Goal: Use online tool/utility: Utilize a website feature to perform a specific function

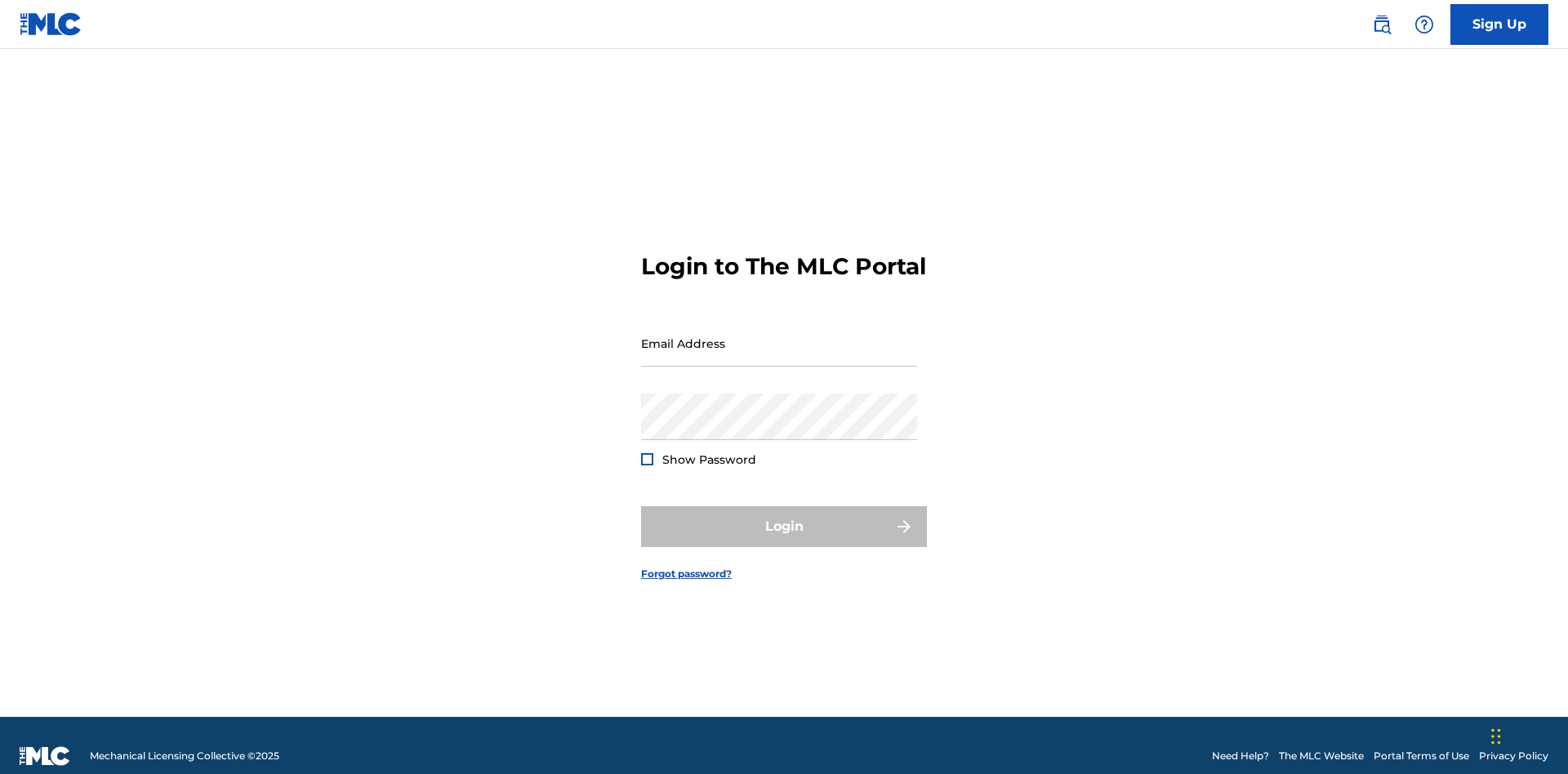
scroll to position [22, 0]
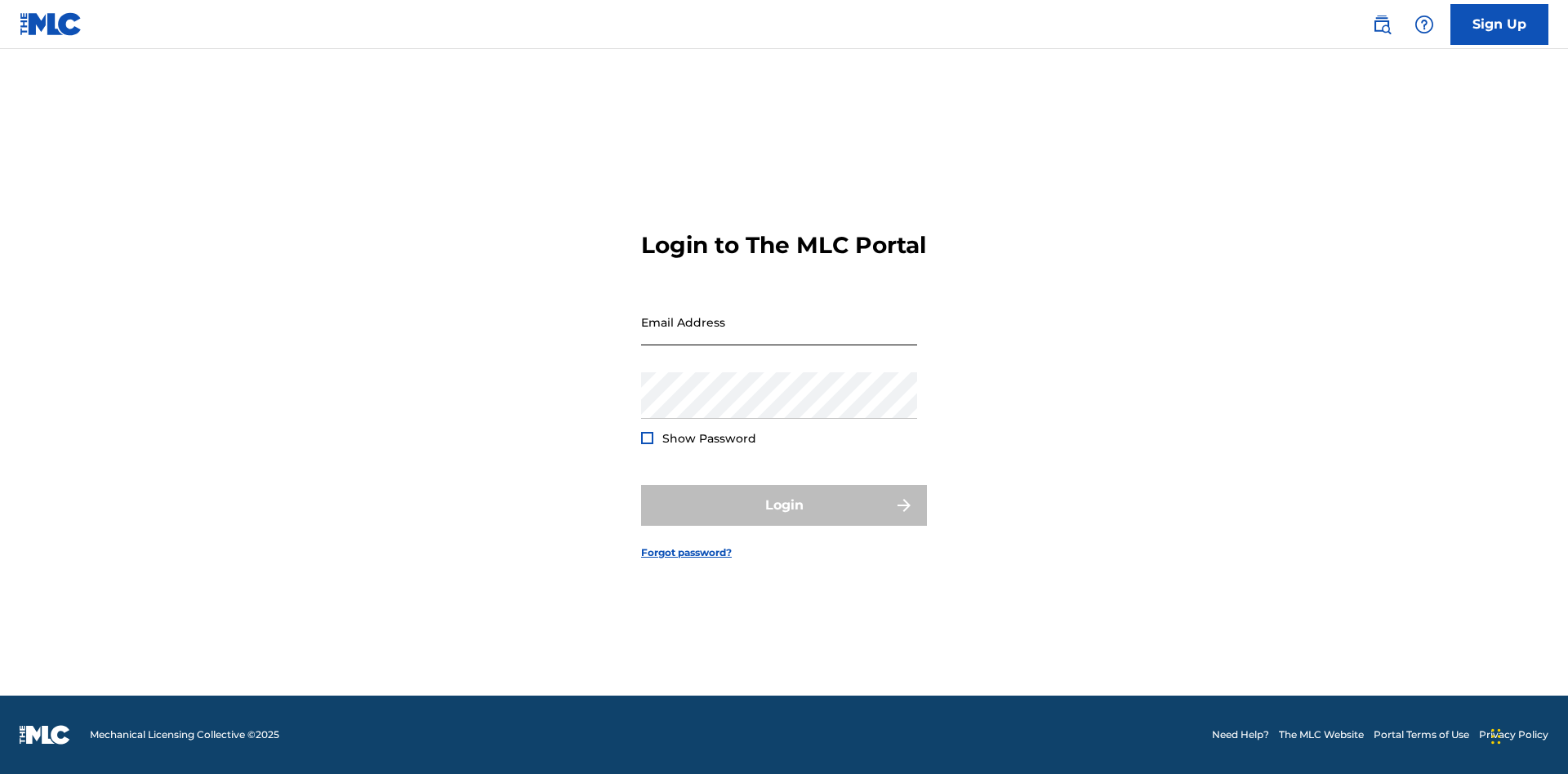
click at [779, 335] on input "Email Address" at bounding box center [779, 321] width 276 height 46
type input "[EMAIL_ADDRESS][DOMAIN_NAME]"
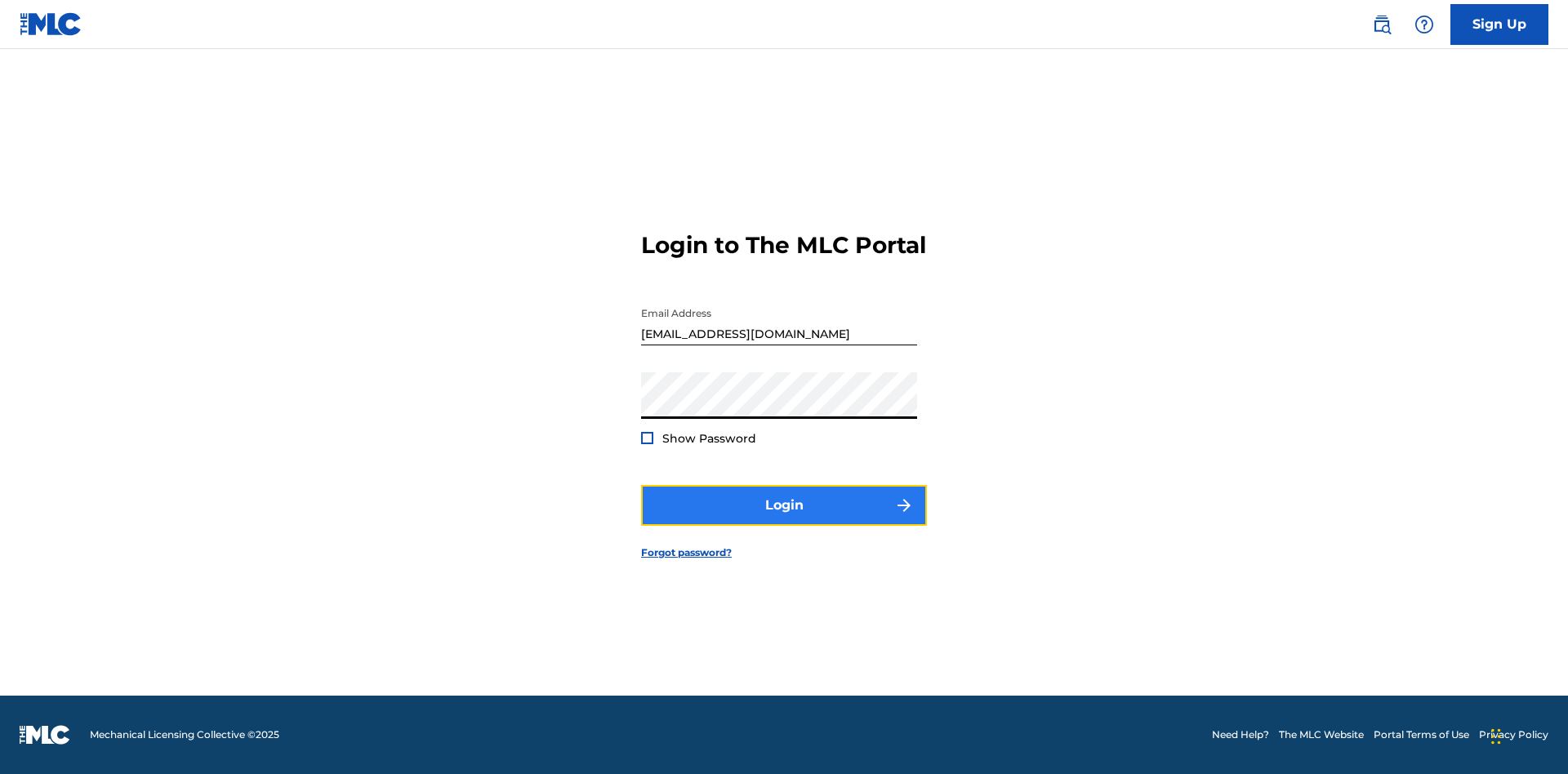
click at [784, 520] on button "Login" at bounding box center [784, 505] width 286 height 40
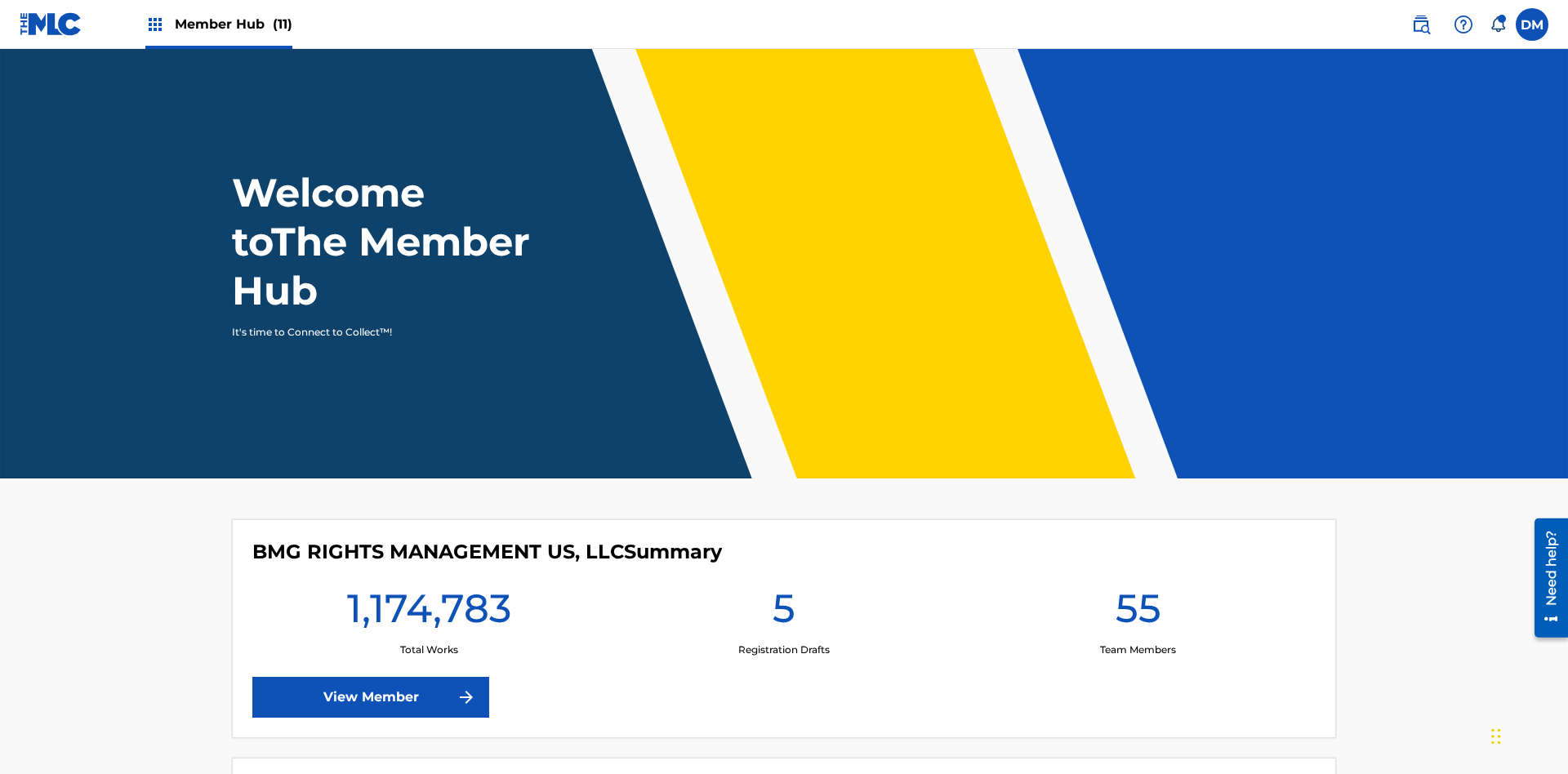
click at [233, 24] on span "Member Hub (11)" at bounding box center [234, 24] width 118 height 19
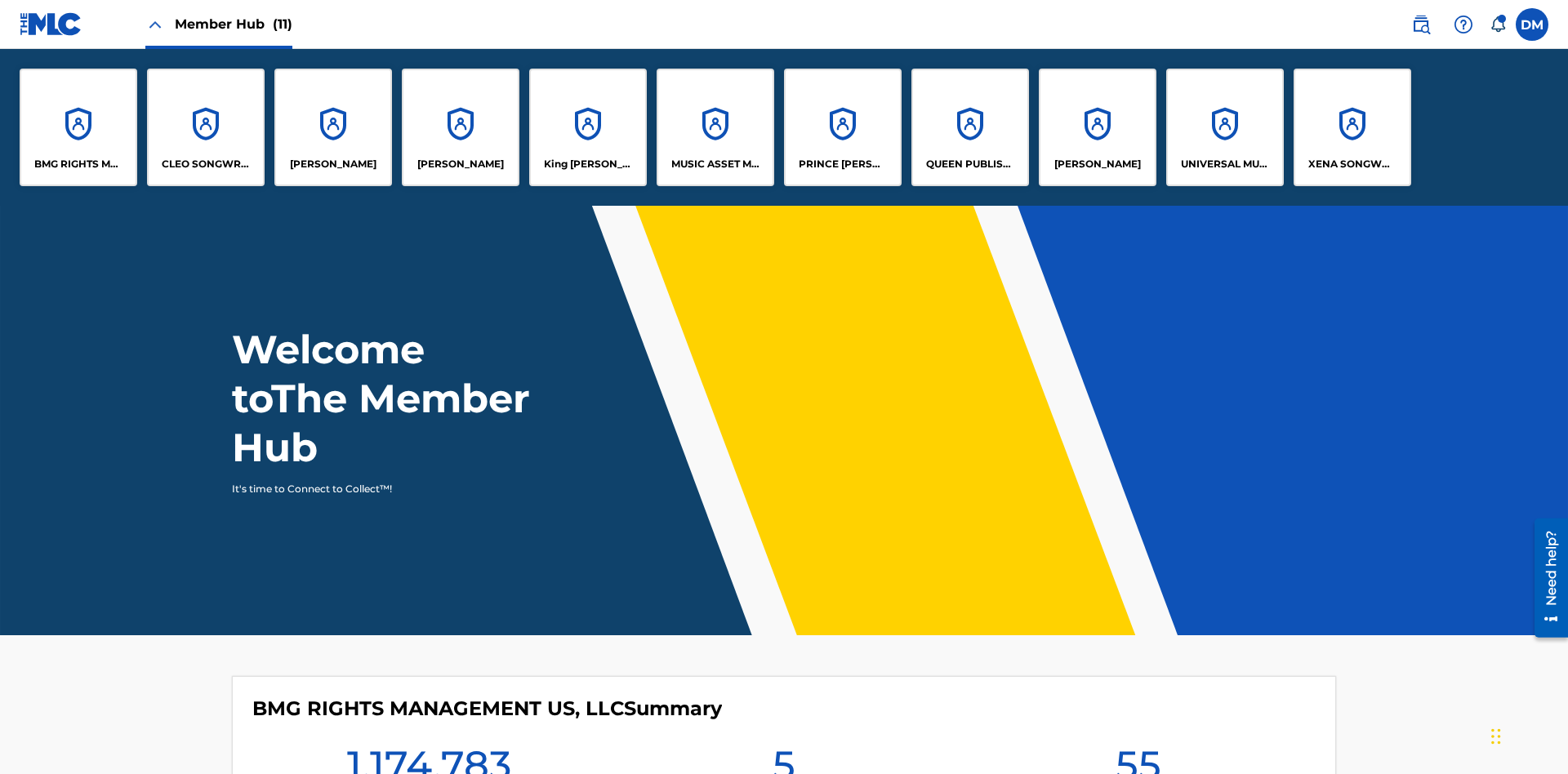
scroll to position [58, 0]
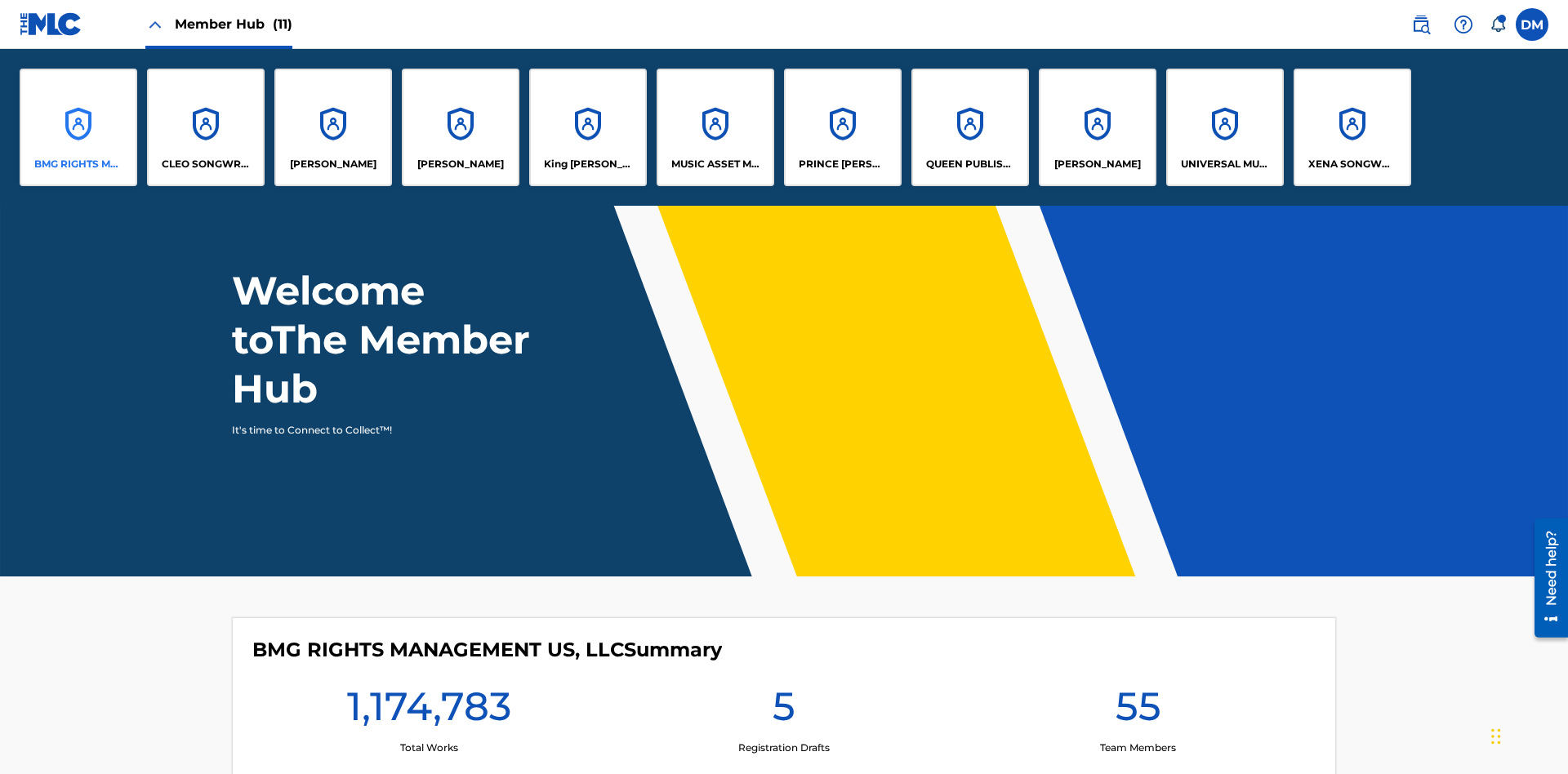
click at [78, 164] on p "BMG RIGHTS MANAGEMENT US, LLC" at bounding box center [78, 165] width 89 height 15
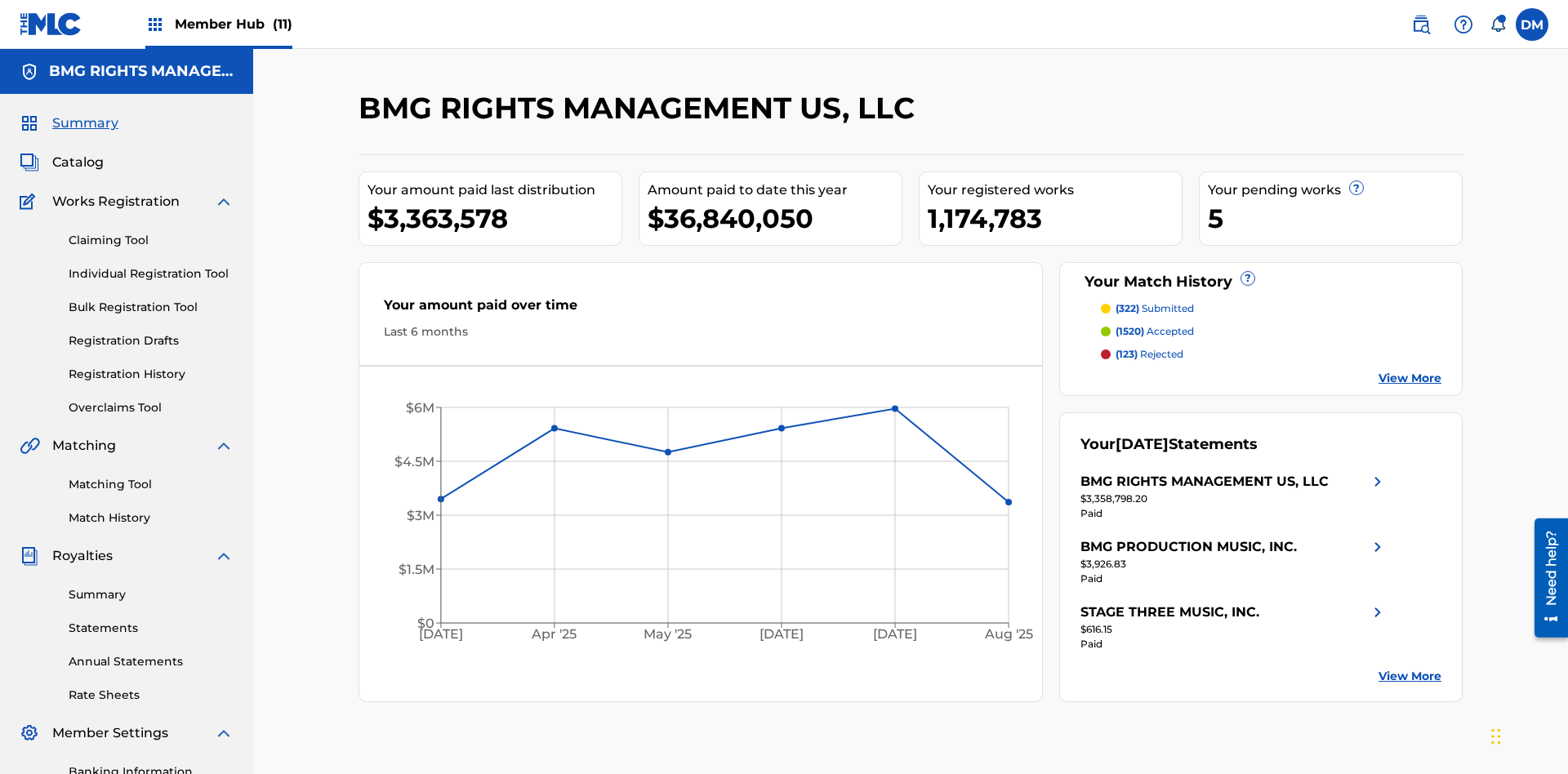
scroll to position [238, 0]
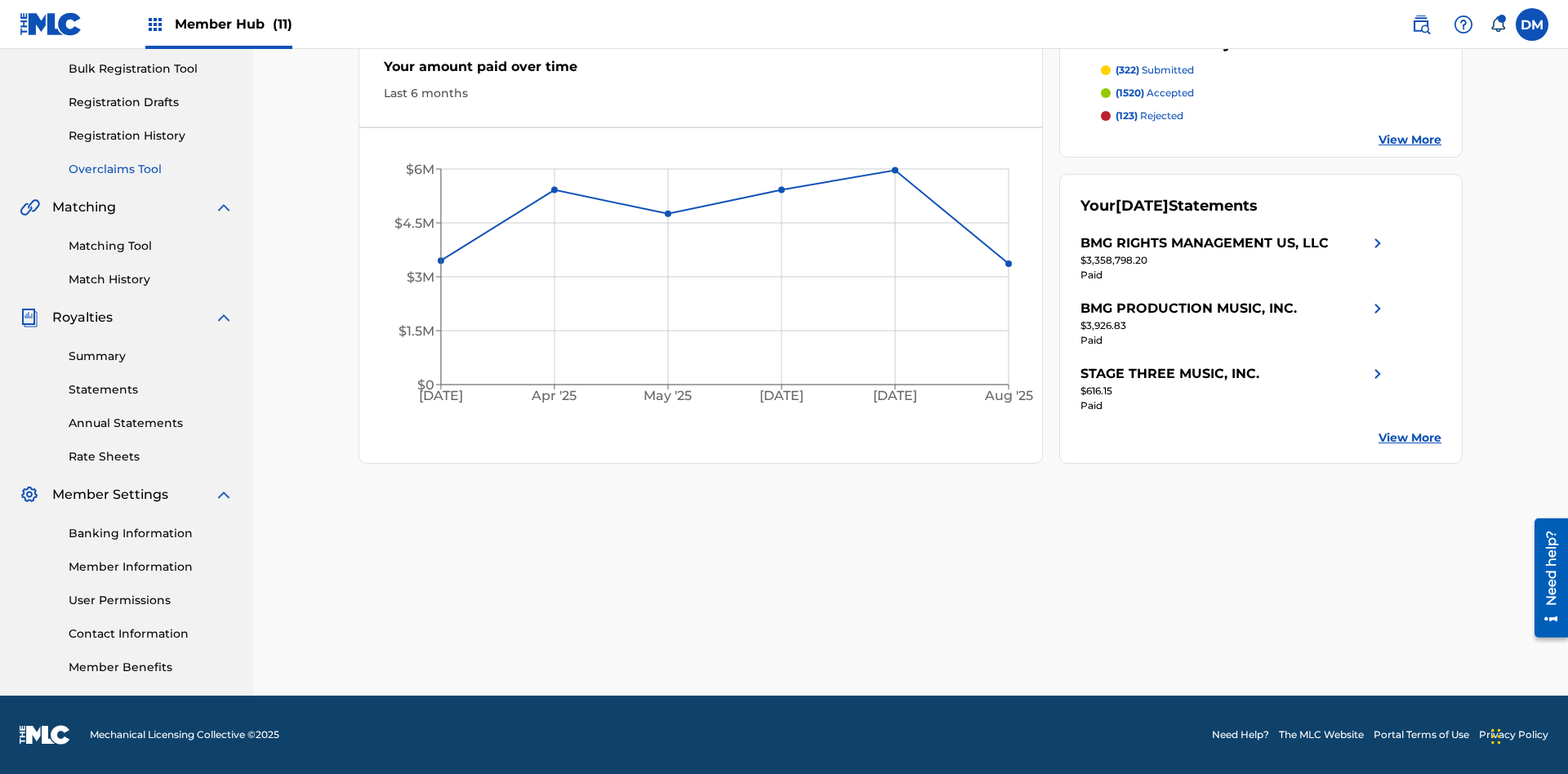
click at [151, 169] on link "Overclaims Tool" at bounding box center [151, 169] width 165 height 17
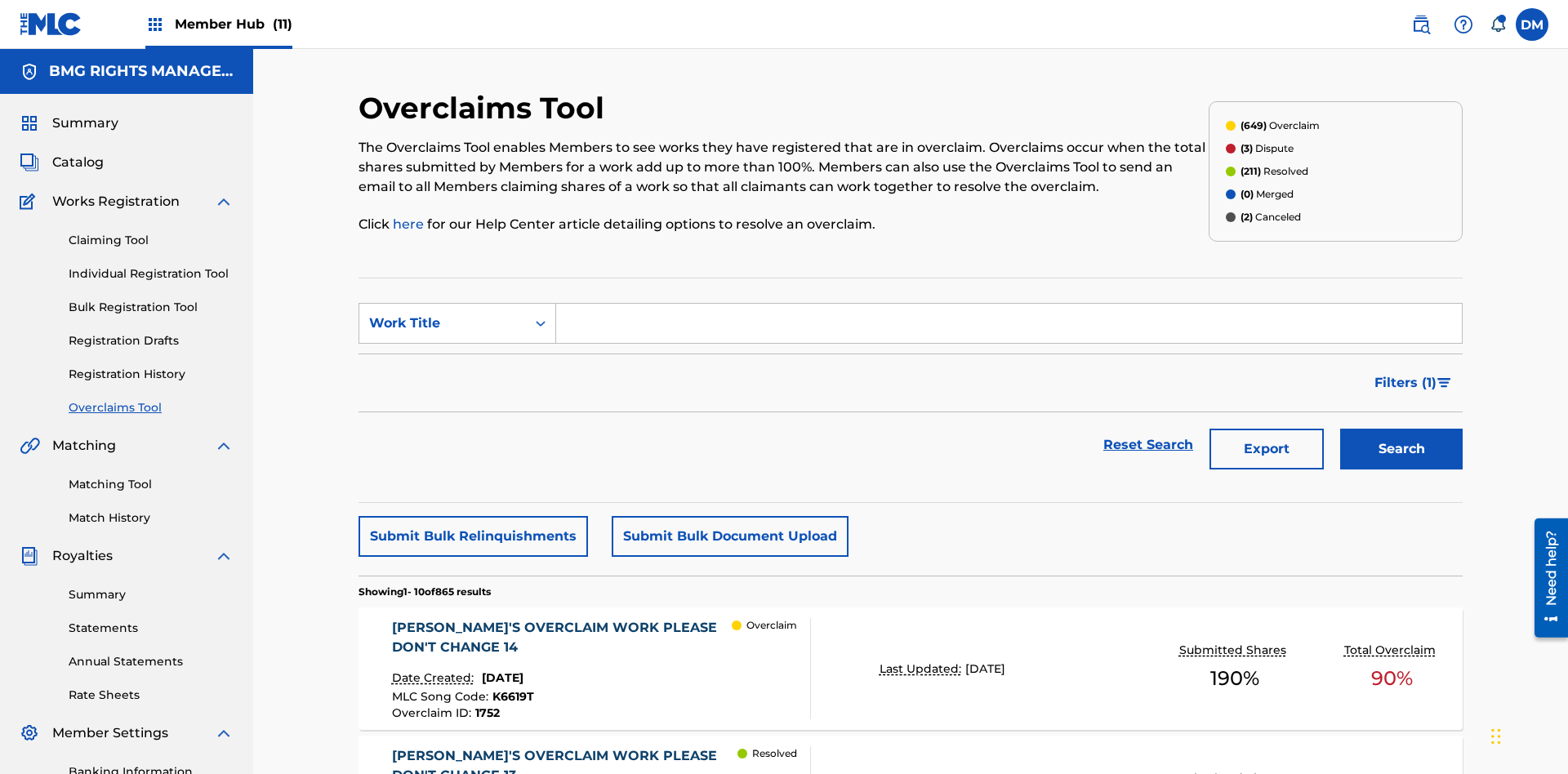
scroll to position [210, 0]
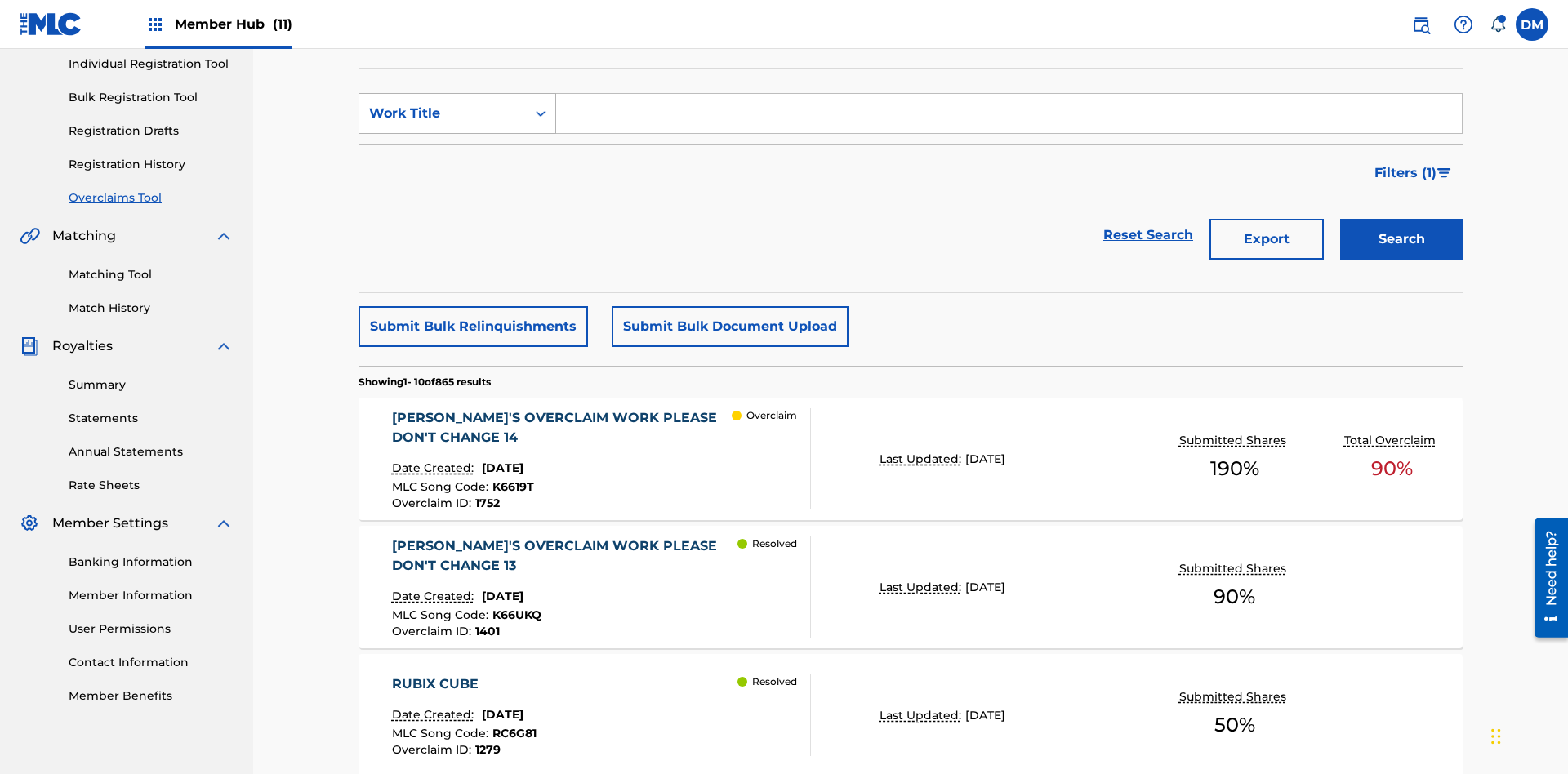
click at [443, 114] on div "Work Title" at bounding box center [443, 113] width 147 height 20
click at [458, 154] on div "MLC Song Code" at bounding box center [458, 153] width 196 height 40
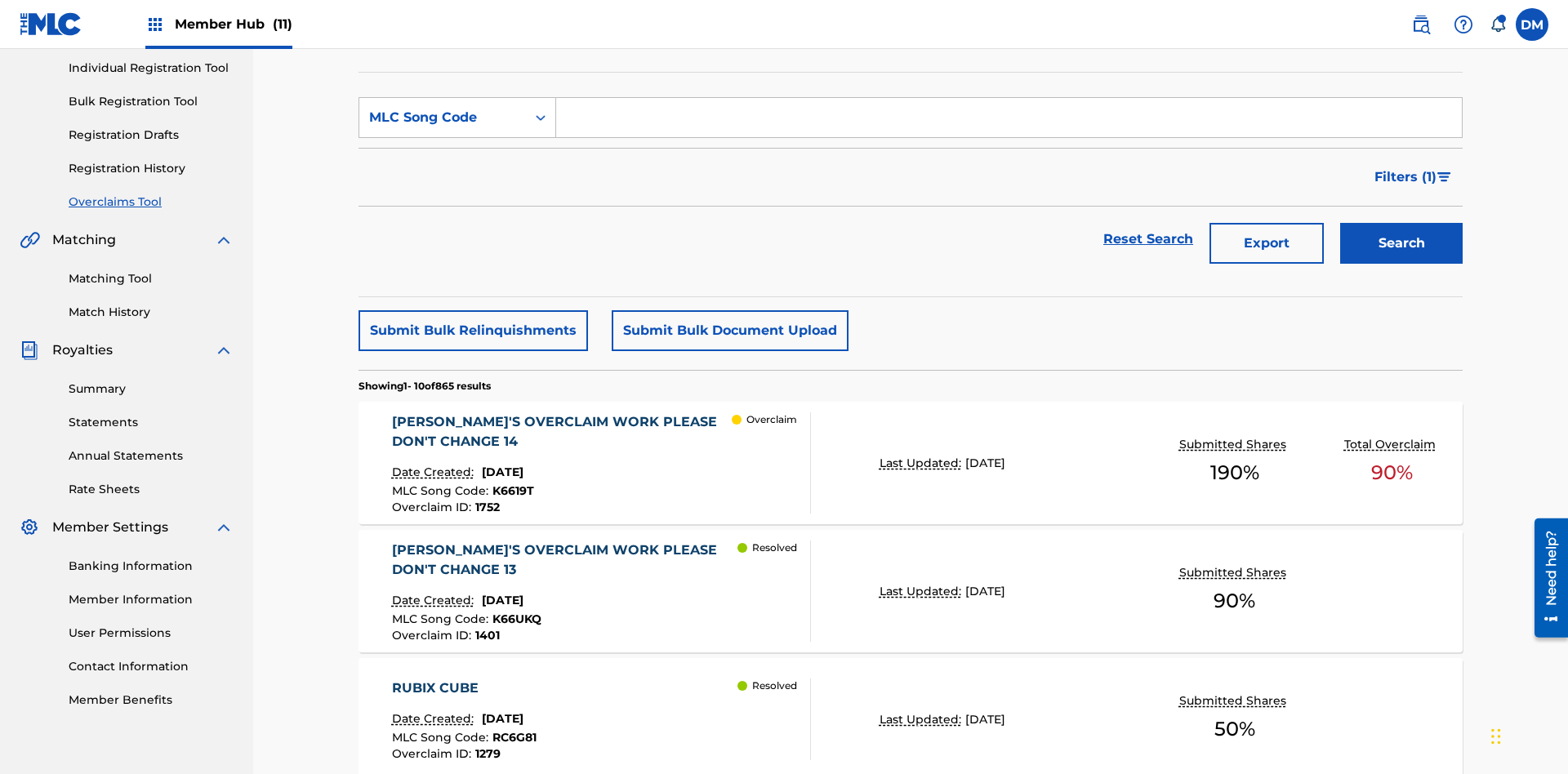
click at [1009, 118] on input "Search Form" at bounding box center [1010, 118] width 906 height 40
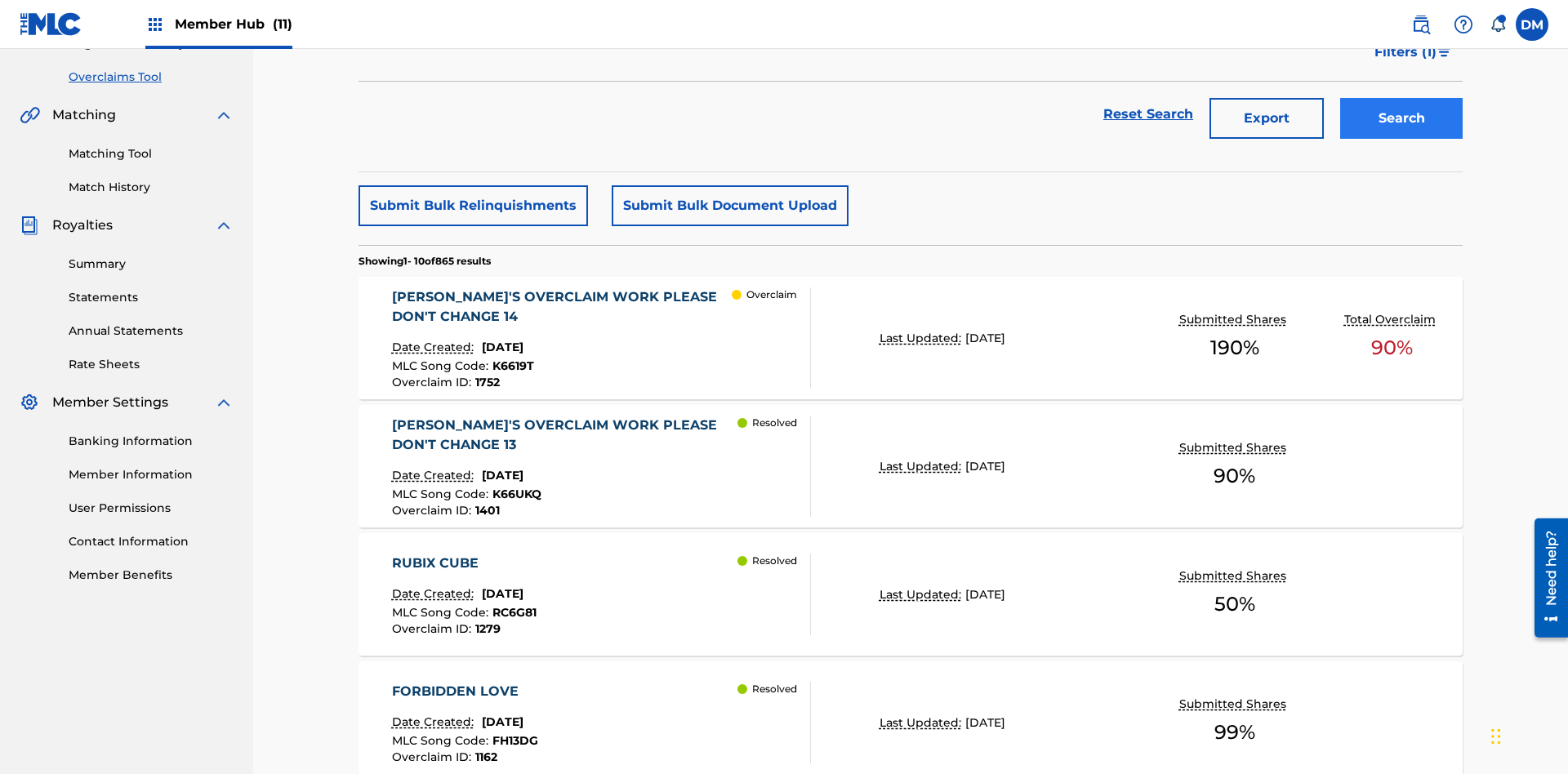
type input "K6619T"
click at [1401, 119] on button "Search" at bounding box center [1401, 118] width 122 height 40
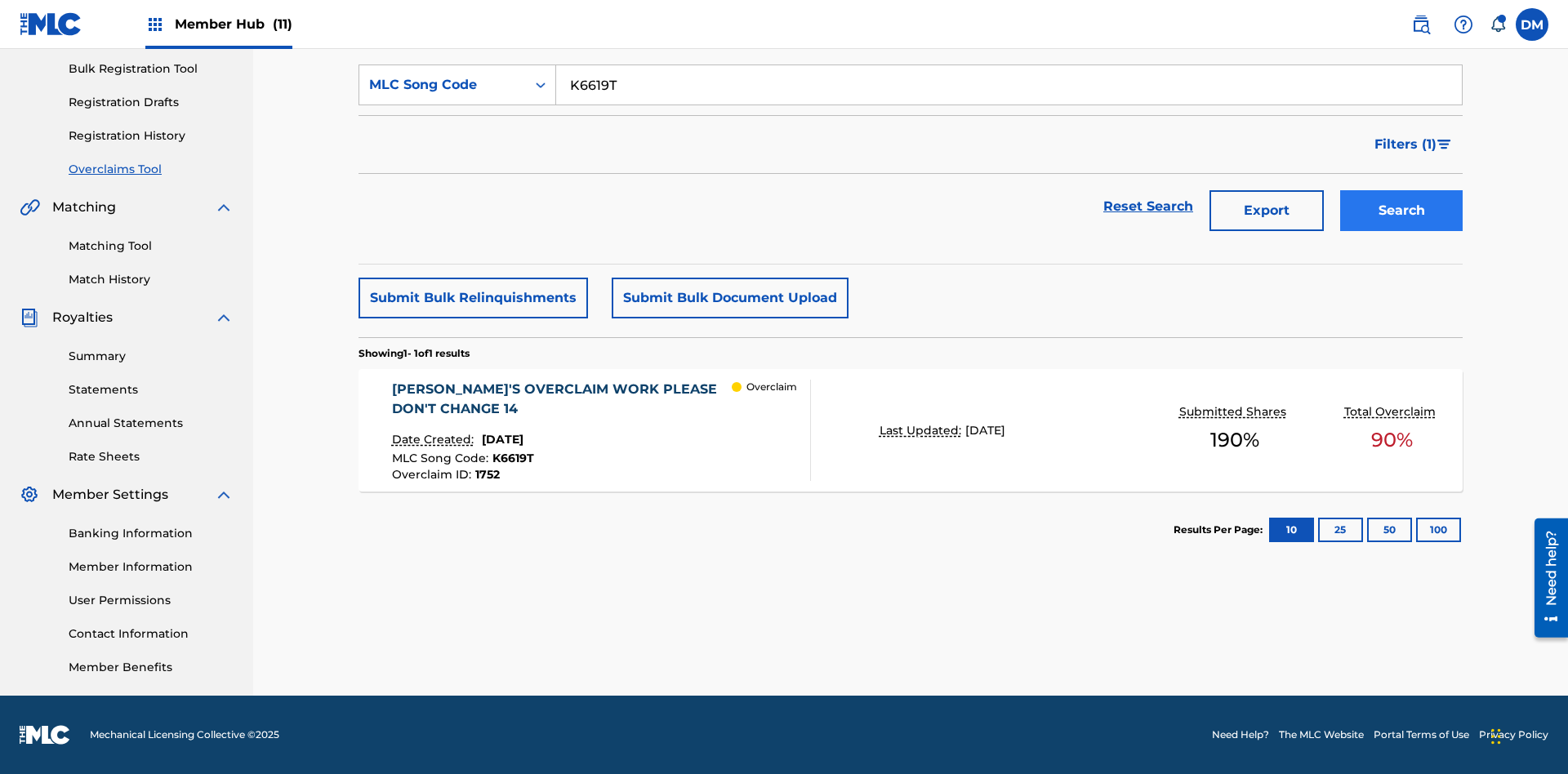
scroll to position [238, 0]
click at [486, 475] on span "1752" at bounding box center [488, 475] width 24 height 15
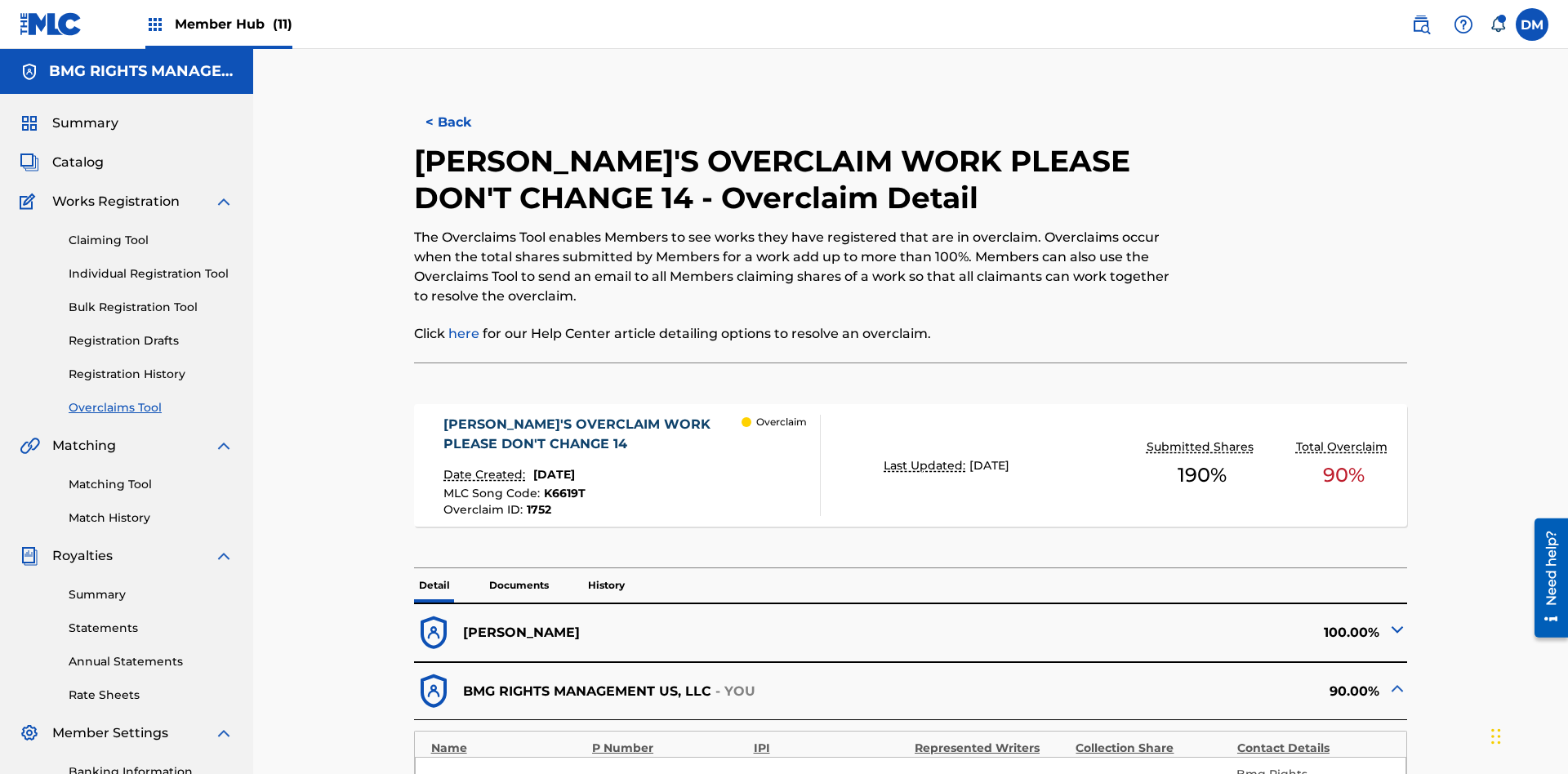
scroll to position [45, 0]
